Goal: Use online tool/utility: Utilize a website feature to perform a specific function

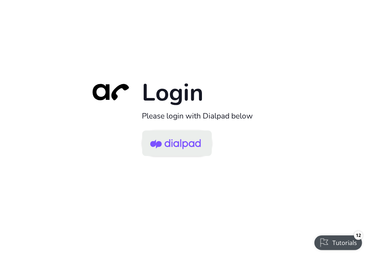
click at [193, 152] on img at bounding box center [175, 144] width 51 height 24
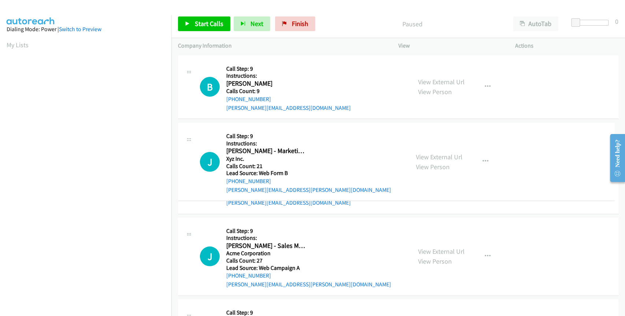
drag, startPoint x: 261, startPoint y: 143, endPoint x: 249, endPoint y: 143, distance: 11.7
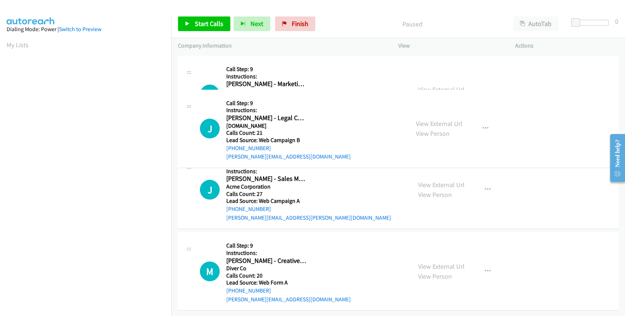
drag, startPoint x: 298, startPoint y: 137, endPoint x: 258, endPoint y: 135, distance: 40.0
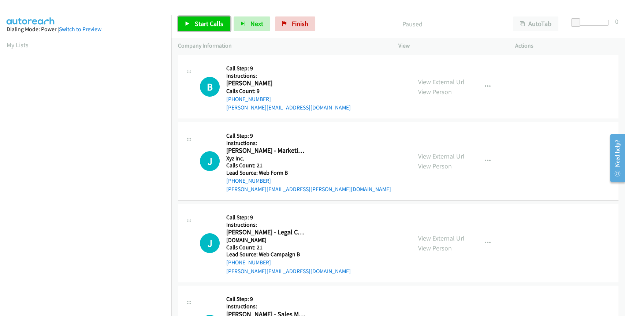
click at [210, 21] on span "Start Calls" at bounding box center [209, 23] width 29 height 8
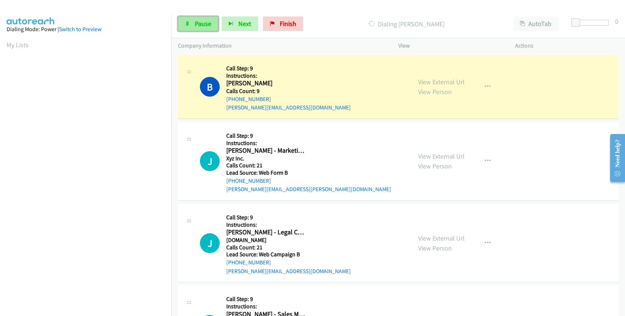
click at [197, 24] on span "Pause" at bounding box center [203, 23] width 16 height 8
